Goal: Find specific page/section: Locate a particular part of the current website

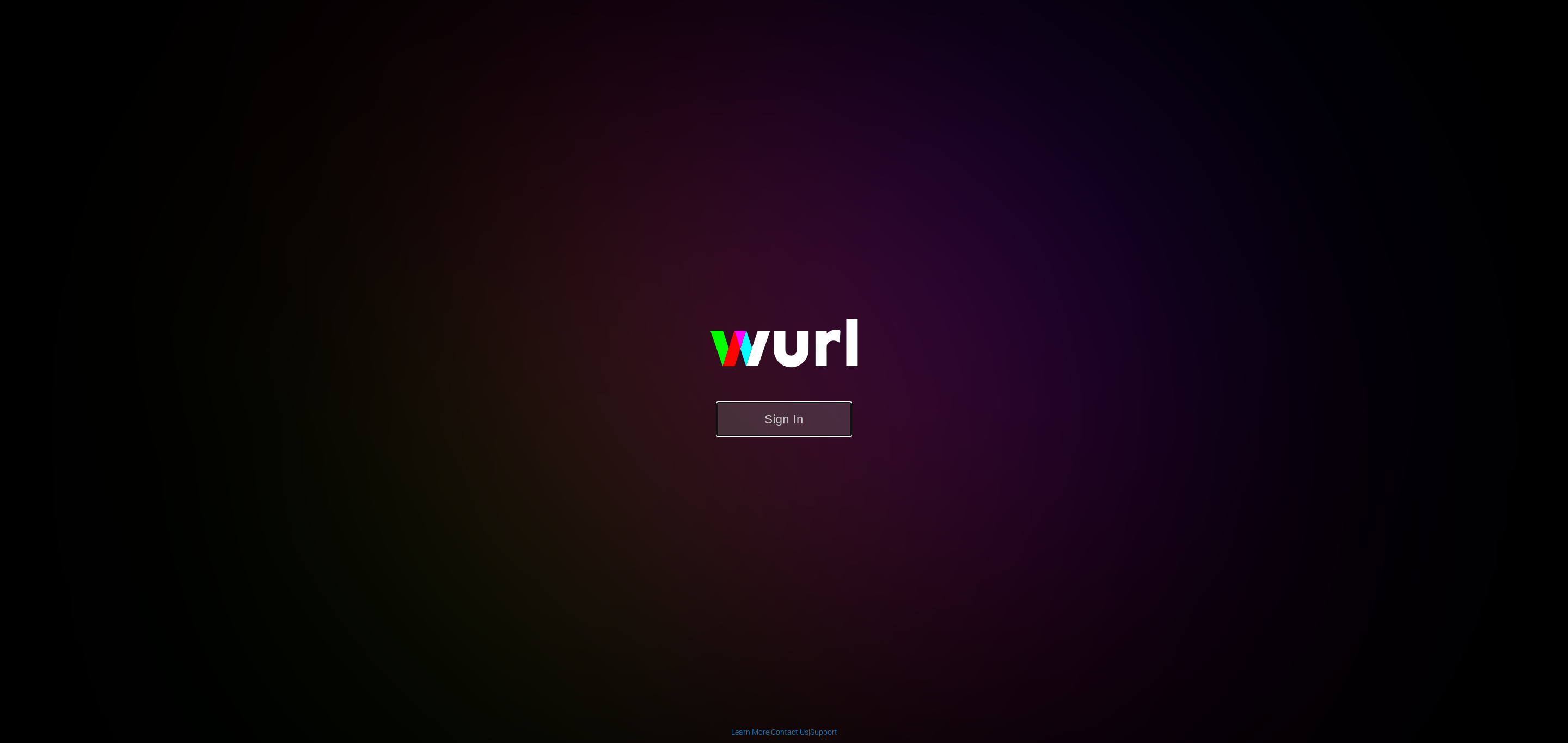
click at [802, 415] on button "Sign In" at bounding box center [783, 419] width 136 height 36
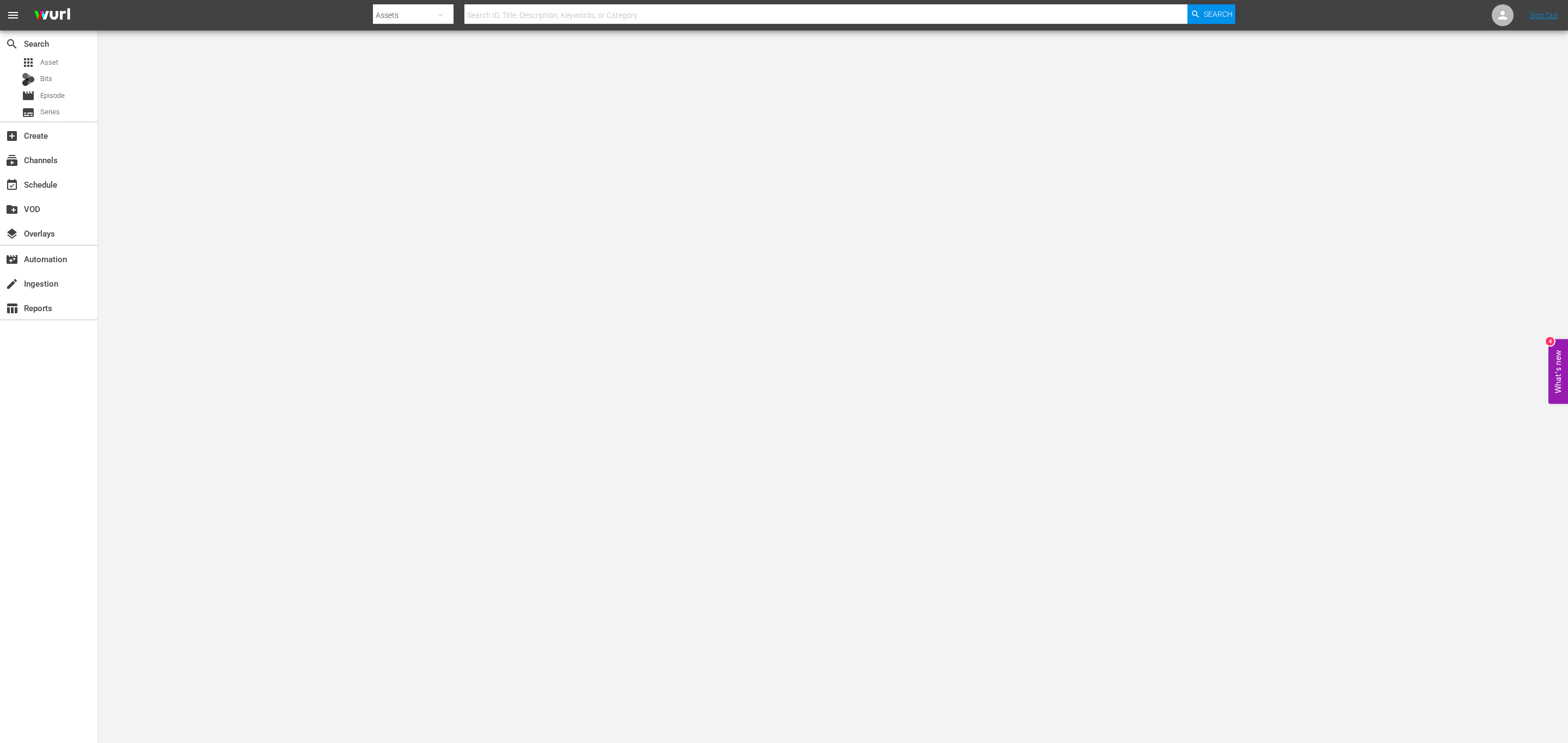
click at [532, 31] on body "menu Search By Assets Search ID, Title, Description, Keywords, or Category Sear…" at bounding box center [784, 372] width 1568 height 743
click at [541, 12] on input "text" at bounding box center [825, 15] width 723 height 26
paste input "PPRMO-176-TPC_Q1FY26_evergreen_streaming-now_15_20250820"
type input "PPRMO-176-TPC_Q1FY26_evergreen_streaming-now_15_20250820"
click at [1045, 8] on span "Search" at bounding box center [1218, 14] width 29 height 20
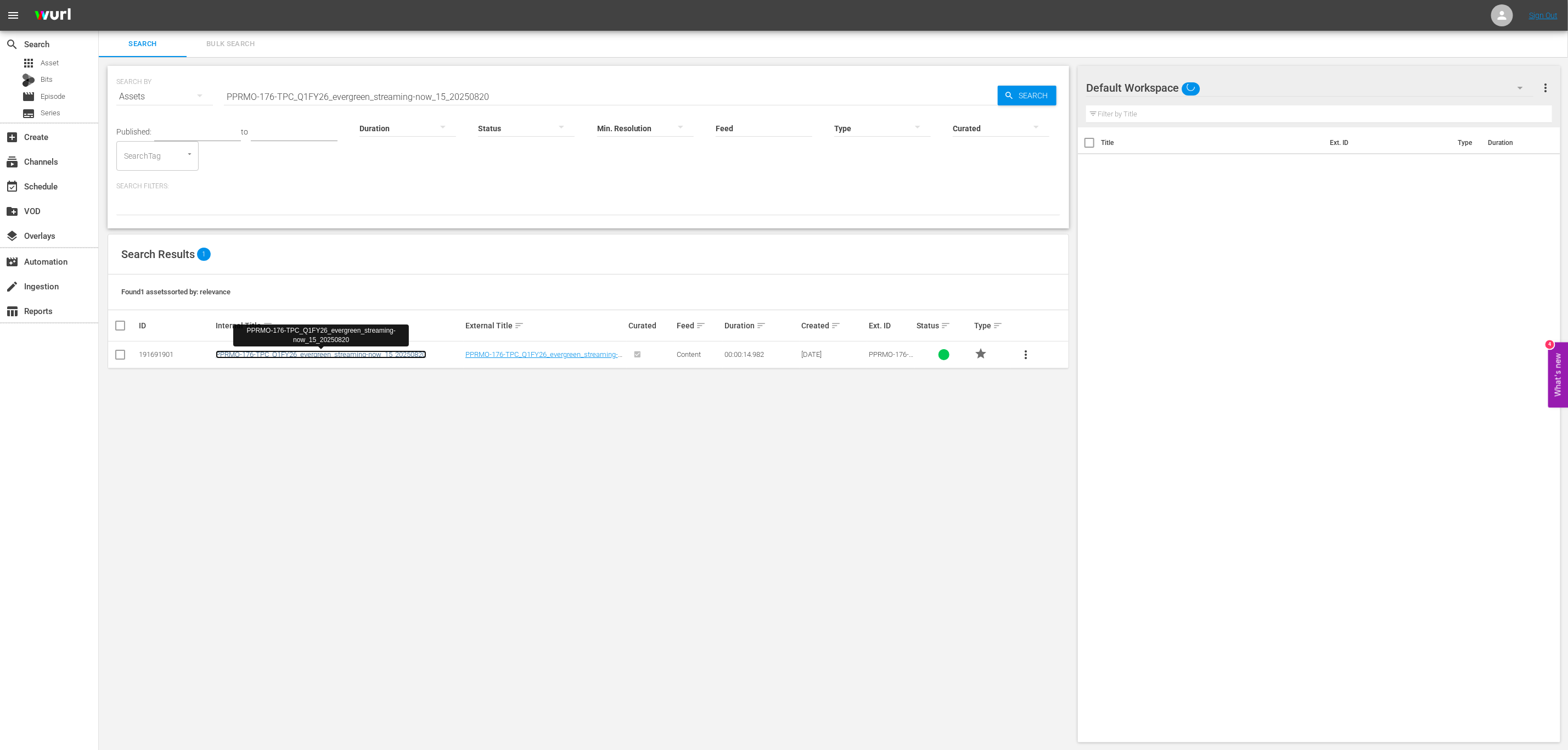
click at [368, 359] on link "PPRMO-176-TPC_Q1FY26_evergreen_streaming-now_15_20250820" at bounding box center [321, 354] width 211 height 8
